Goal: Task Accomplishment & Management: Manage account settings

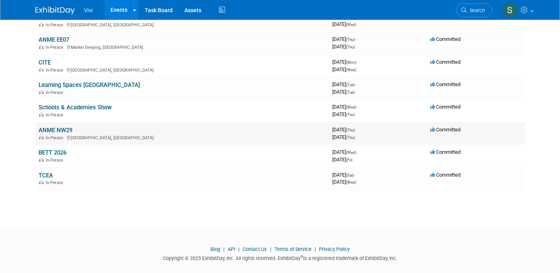
scroll to position [323, 0]
click at [41, 60] on link "CITE" at bounding box center [45, 63] width 12 height 7
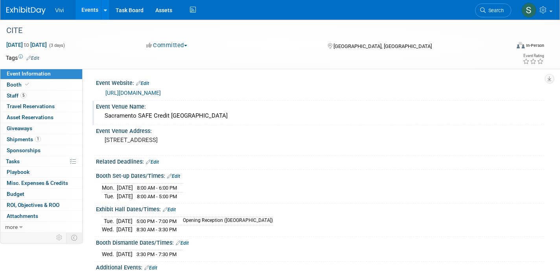
drag, startPoint x: 236, startPoint y: 116, endPoint x: 101, endPoint y: 112, distance: 135.2
click at [101, 112] on div "Sacramento SAFE Credit Union Convention Center" at bounding box center [320, 116] width 448 height 13
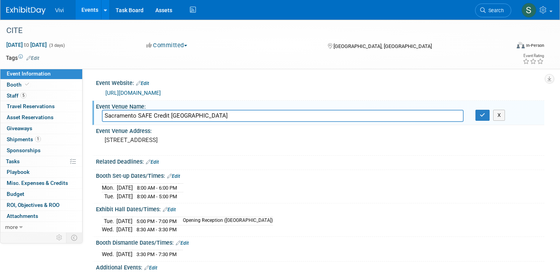
click at [125, 116] on input "Sacramento SAFE Credit Union Convention Center" at bounding box center [283, 116] width 362 height 12
click at [476, 117] on button "button" at bounding box center [482, 115] width 14 height 11
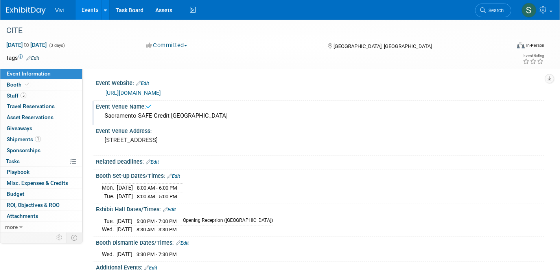
click at [290, 0] on div "Vivi Events Add Event Bulk Upload Events Shareable Event Boards Recently Viewed…" at bounding box center [274, 10] width 537 height 20
click at [20, 86] on span "Booth" at bounding box center [19, 84] width 24 height 6
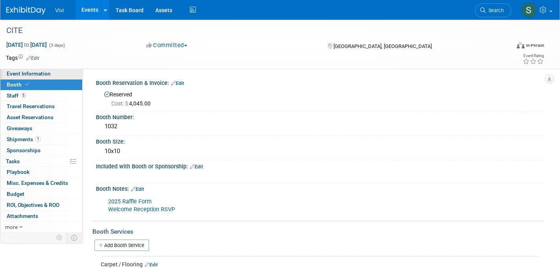
click at [20, 77] on link "Event Information" at bounding box center [41, 73] width 82 height 11
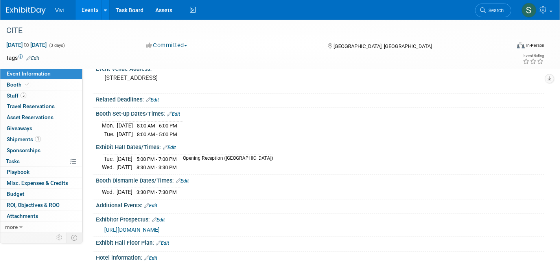
scroll to position [62, 0]
click at [25, 84] on icon at bounding box center [27, 84] width 4 height 4
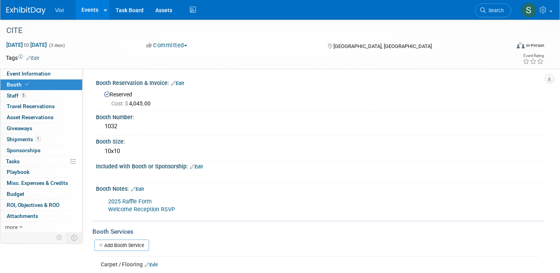
scroll to position [0, 0]
